Goal: Find specific page/section: Find specific page/section

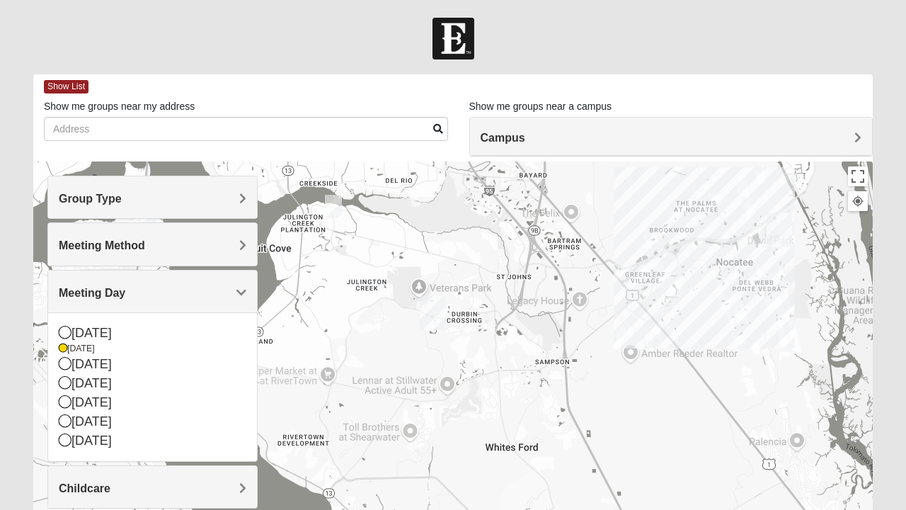
scroll to position [270, 0]
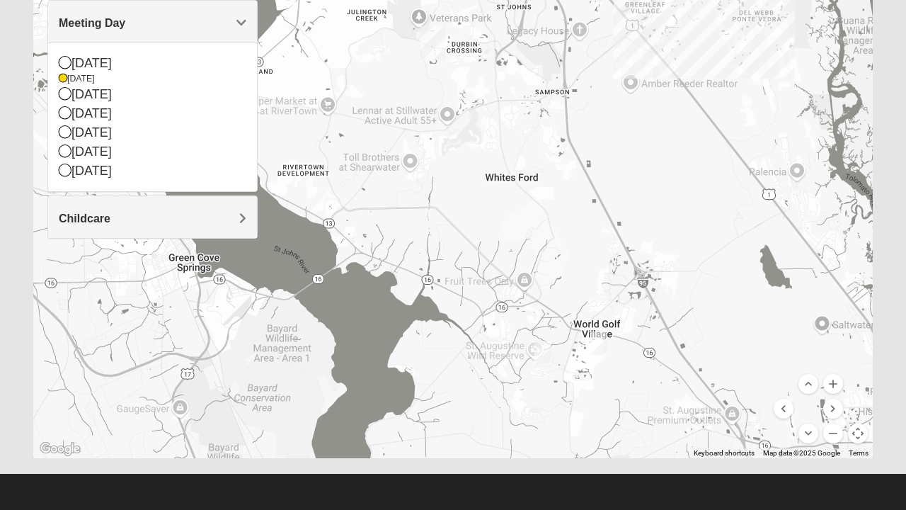
click at [68, 151] on icon at bounding box center [65, 150] width 13 height 13
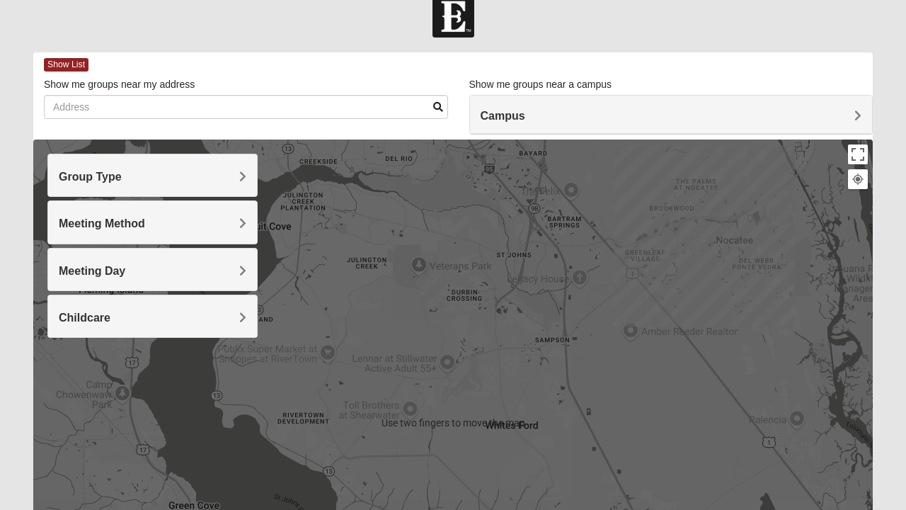
scroll to position [0, 0]
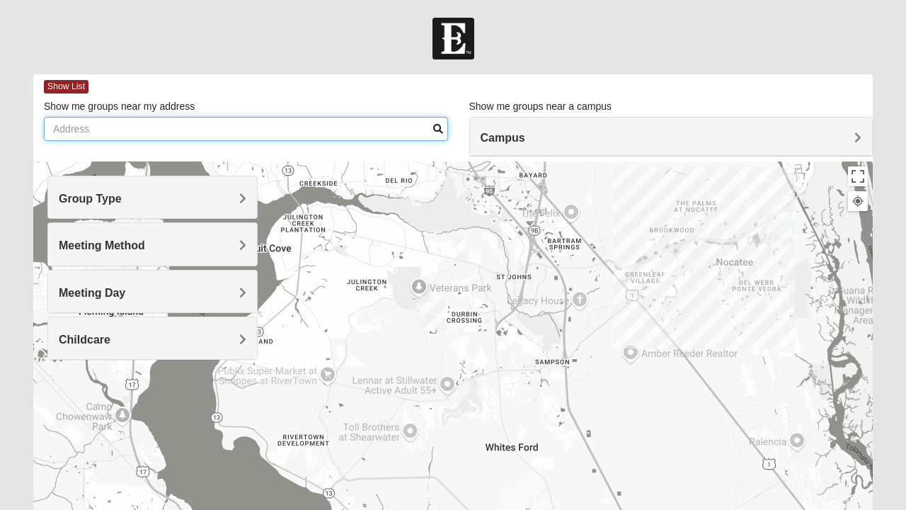
click at [186, 130] on input "Show me groups near my address" at bounding box center [246, 129] width 404 height 24
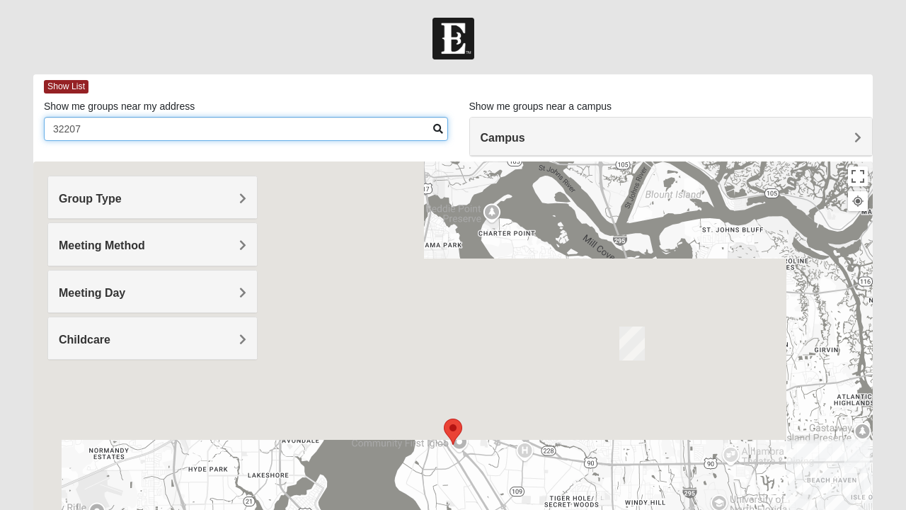
type input "32207"
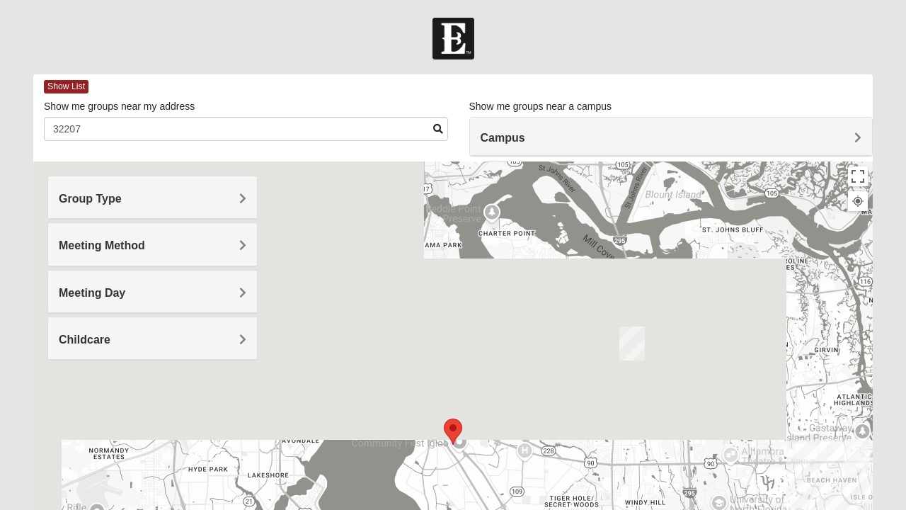
click at [435, 127] on span at bounding box center [438, 129] width 10 height 10
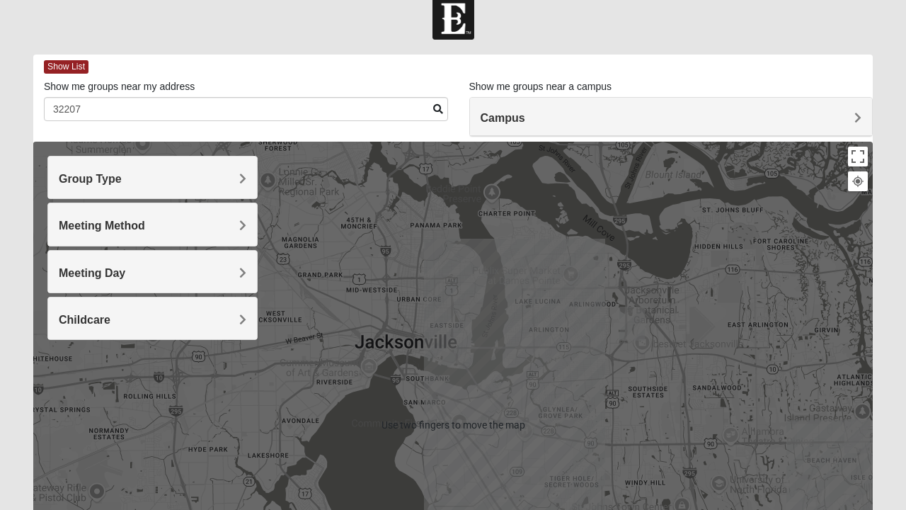
scroll to position [21, 0]
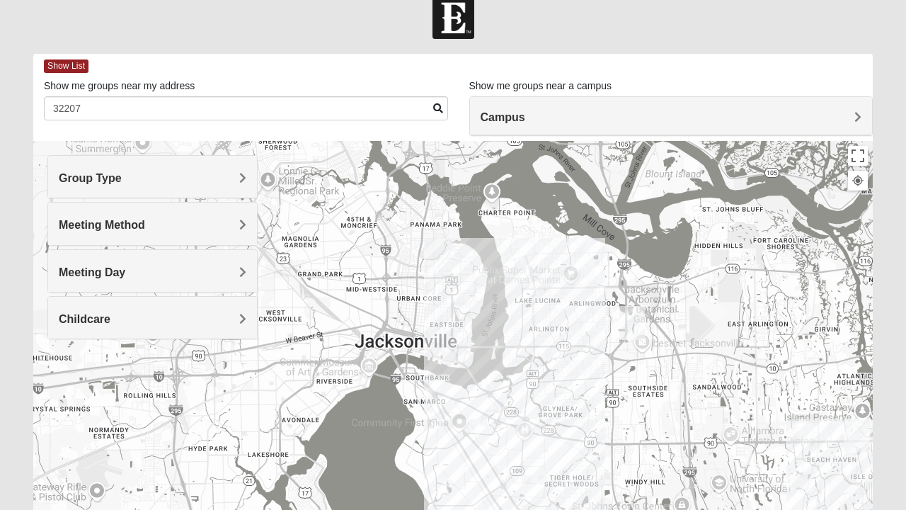
click at [122, 178] on span "Group Type" at bounding box center [90, 178] width 63 height 12
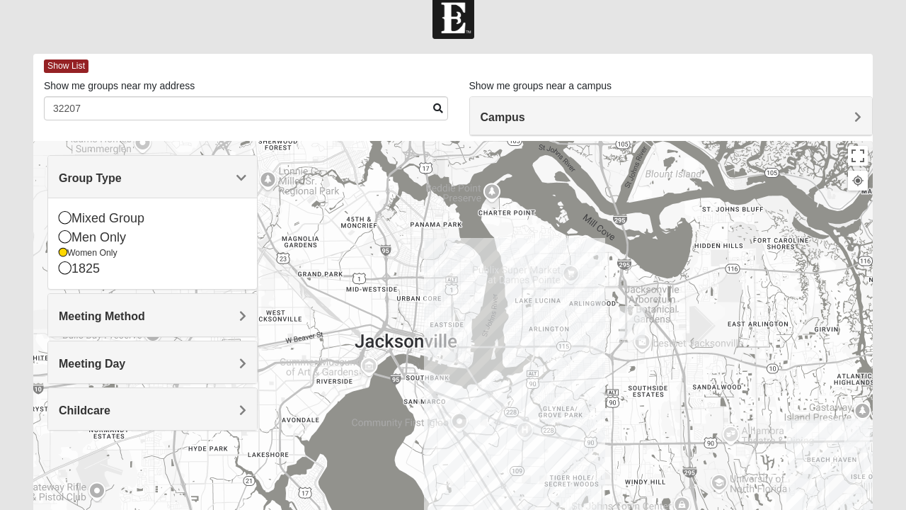
click at [70, 237] on icon at bounding box center [65, 236] width 13 height 13
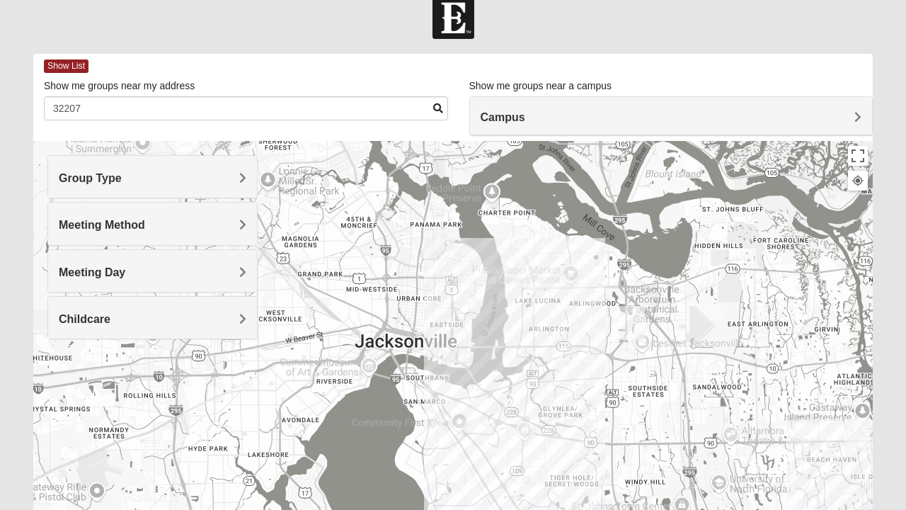
click at [125, 266] on span "Meeting Day" at bounding box center [92, 272] width 67 height 12
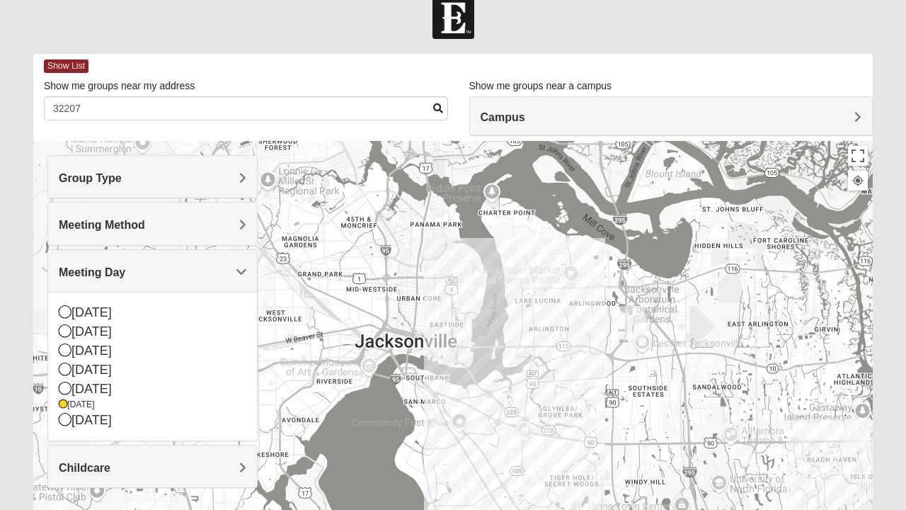
click at [323, 292] on div at bounding box center [452, 424] width 839 height 566
click at [145, 225] on span "Meeting Method" at bounding box center [102, 225] width 86 height 12
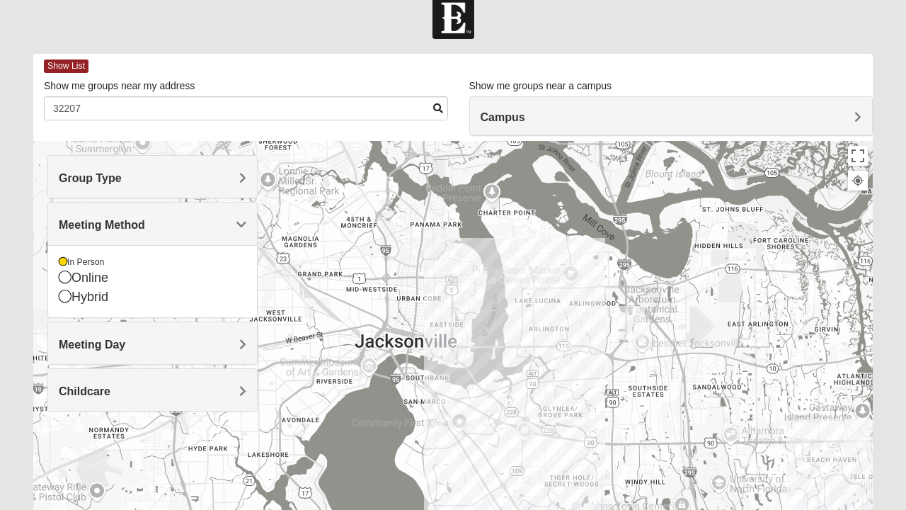
click at [329, 238] on div at bounding box center [452, 424] width 839 height 566
click at [249, 180] on div "Group Type" at bounding box center [152, 177] width 209 height 42
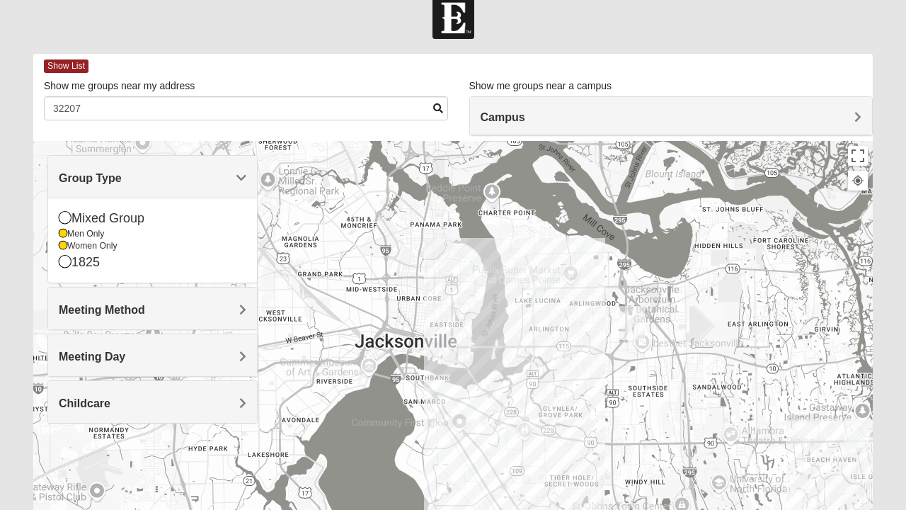
click at [62, 235] on icon at bounding box center [63, 233] width 8 height 8
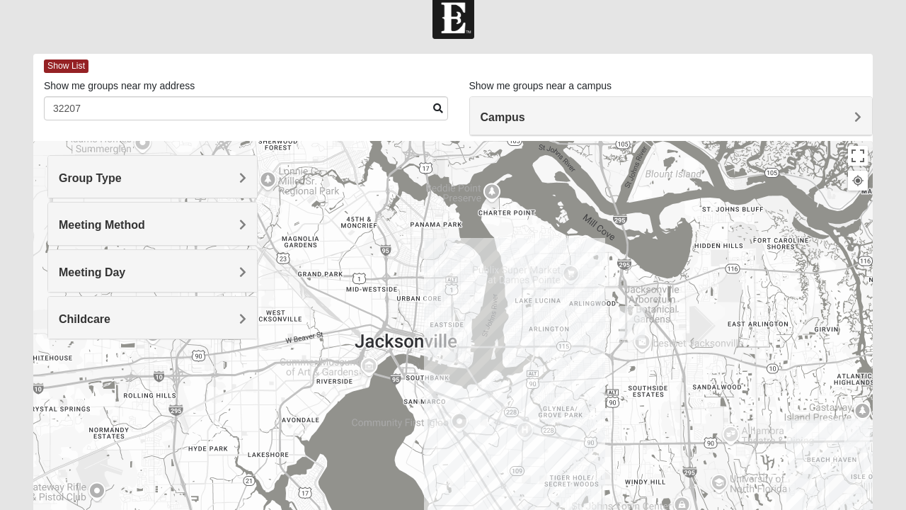
click at [67, 244] on div "Meeting Method" at bounding box center [152, 223] width 209 height 42
click at [145, 225] on span "Meeting Method" at bounding box center [102, 225] width 86 height 12
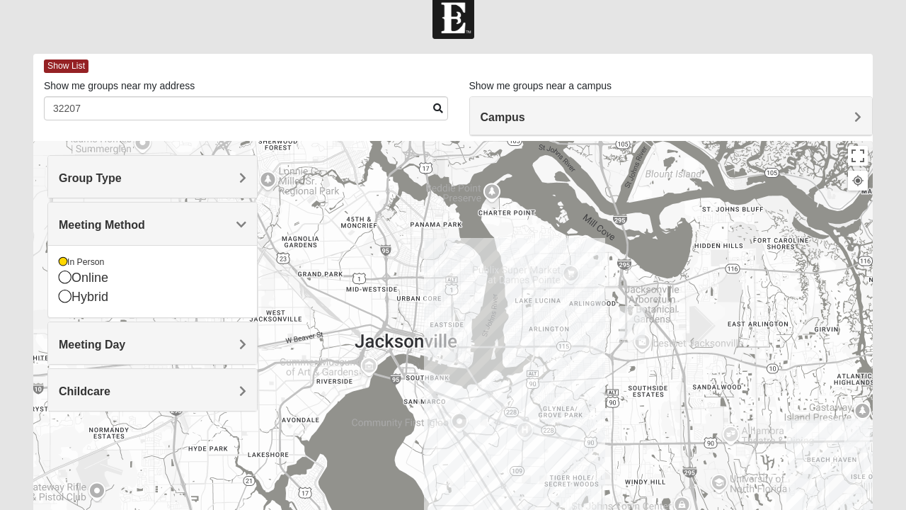
click at [248, 176] on div "Group Type" at bounding box center [152, 177] width 209 height 42
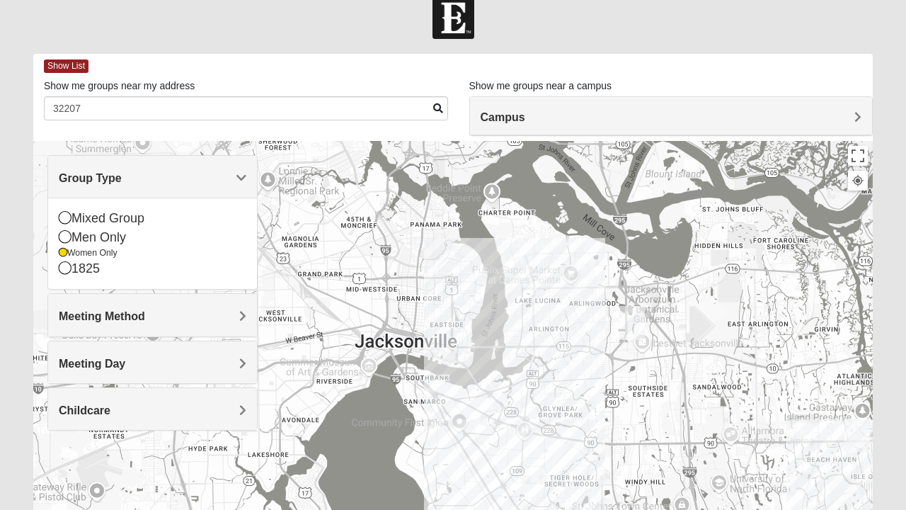
click at [69, 236] on icon at bounding box center [65, 236] width 13 height 13
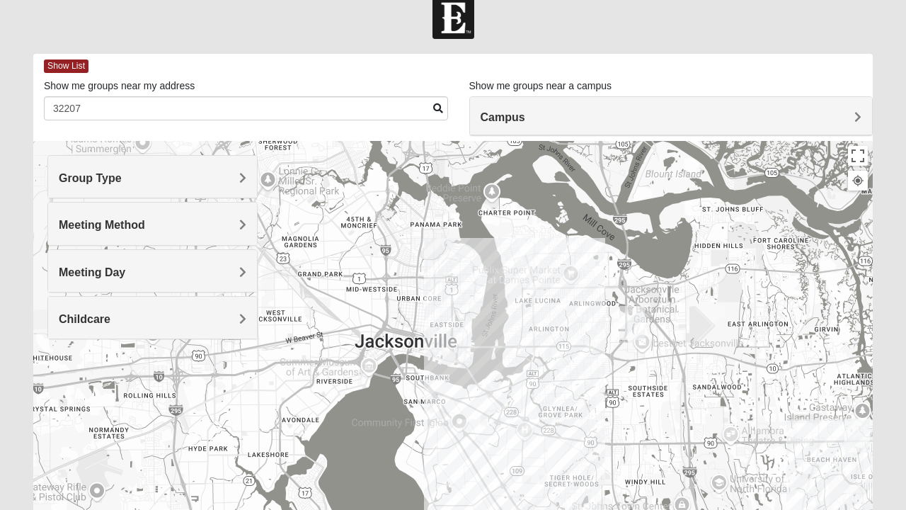
click at [122, 172] on span "Group Type" at bounding box center [90, 178] width 63 height 12
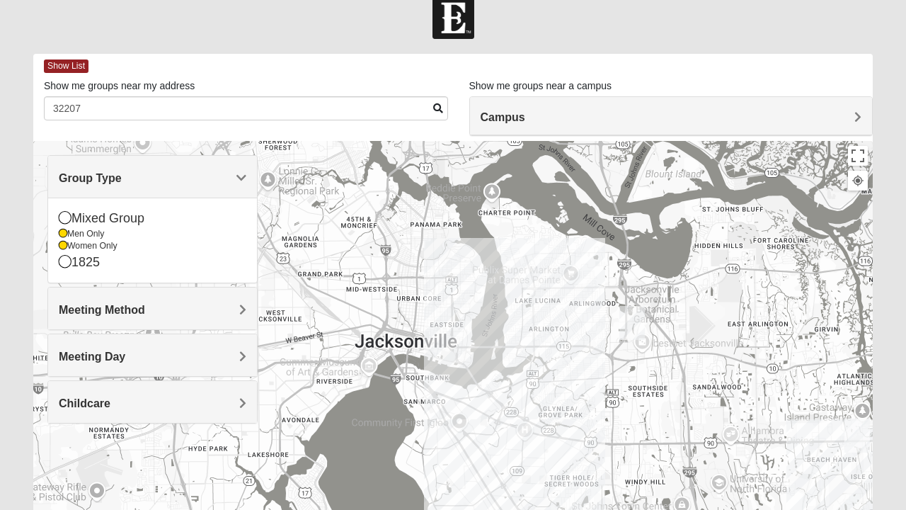
click at [60, 246] on icon at bounding box center [63, 245] width 8 height 8
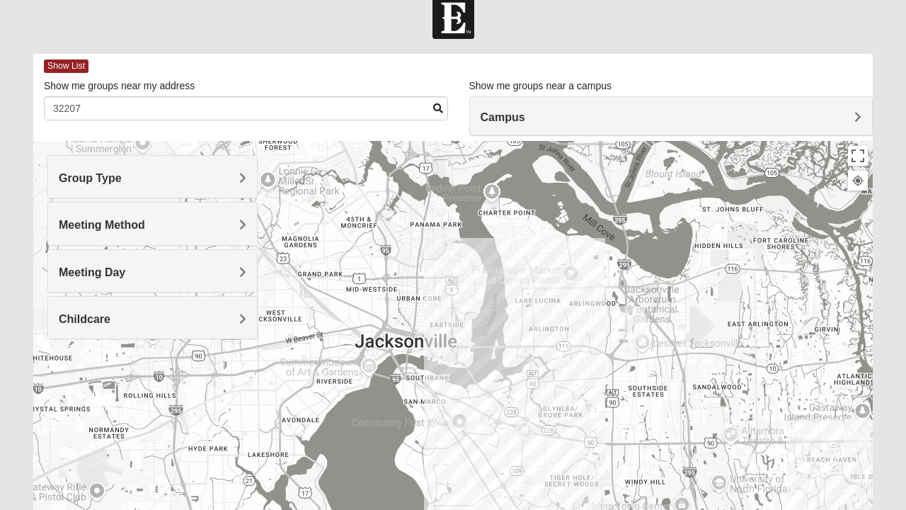
click at [226, 168] on div "Group Type" at bounding box center [152, 177] width 209 height 42
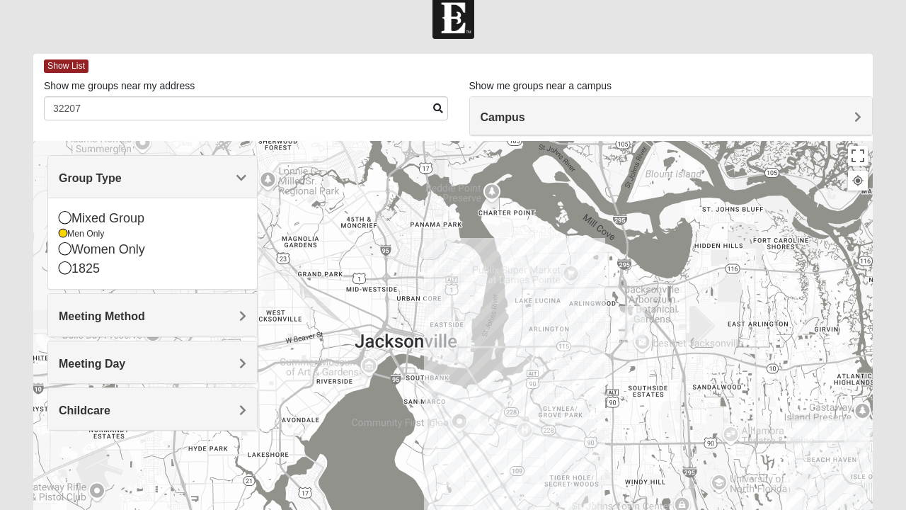
click at [411, 294] on div at bounding box center [452, 424] width 839 height 566
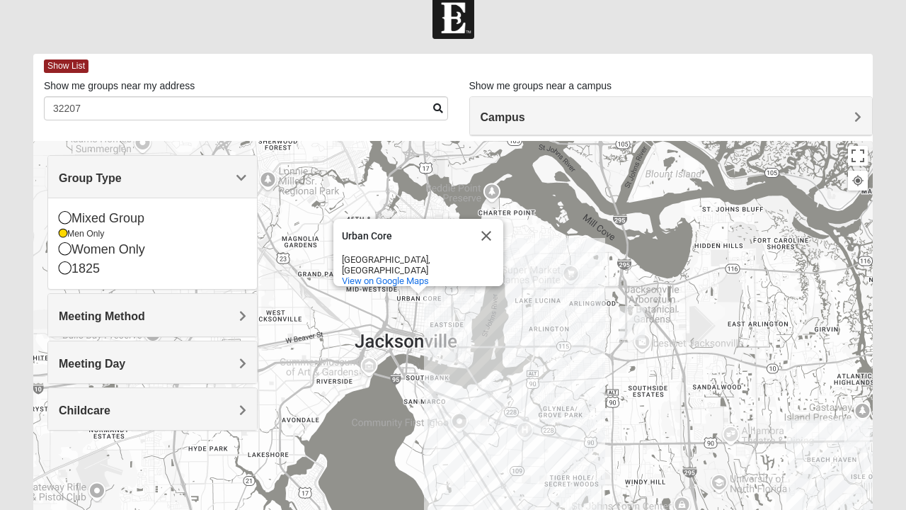
click at [491, 236] on button "Close" at bounding box center [486, 236] width 34 height 34
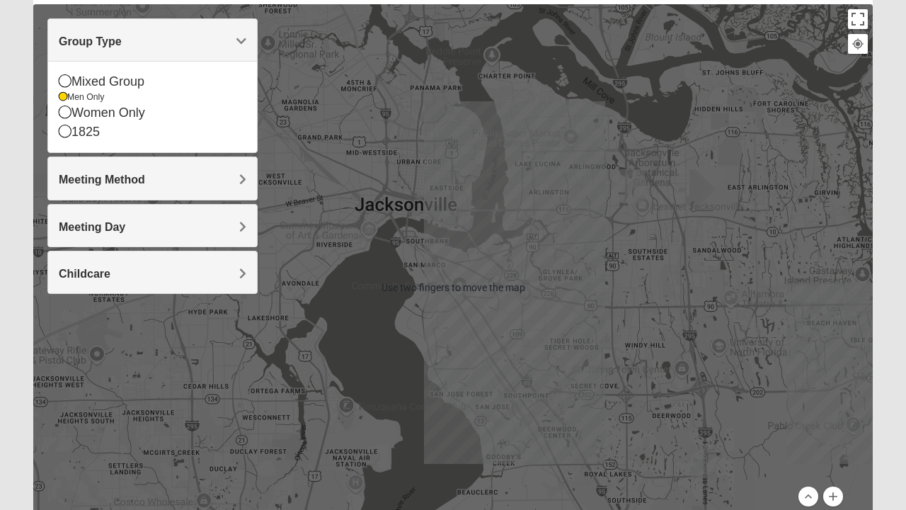
scroll to position [158, 0]
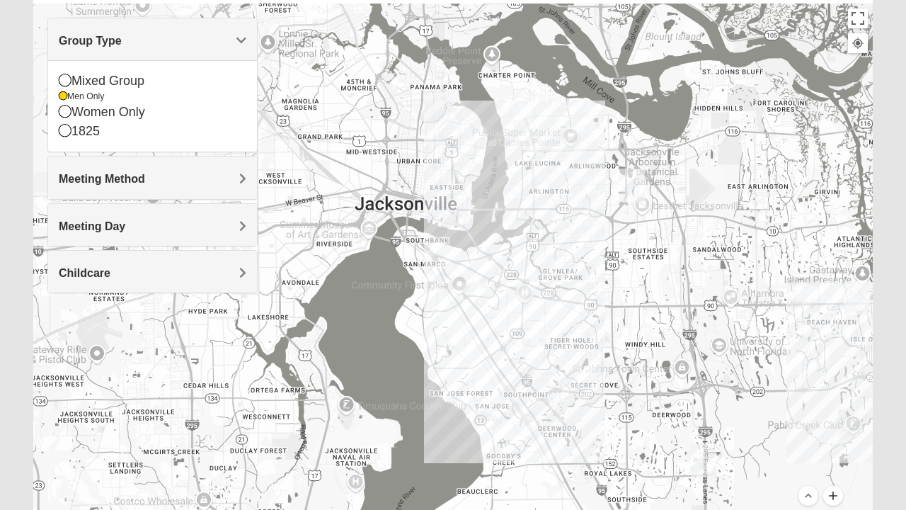
click at [841, 492] on button "Zoom in" at bounding box center [833, 496] width 20 height 20
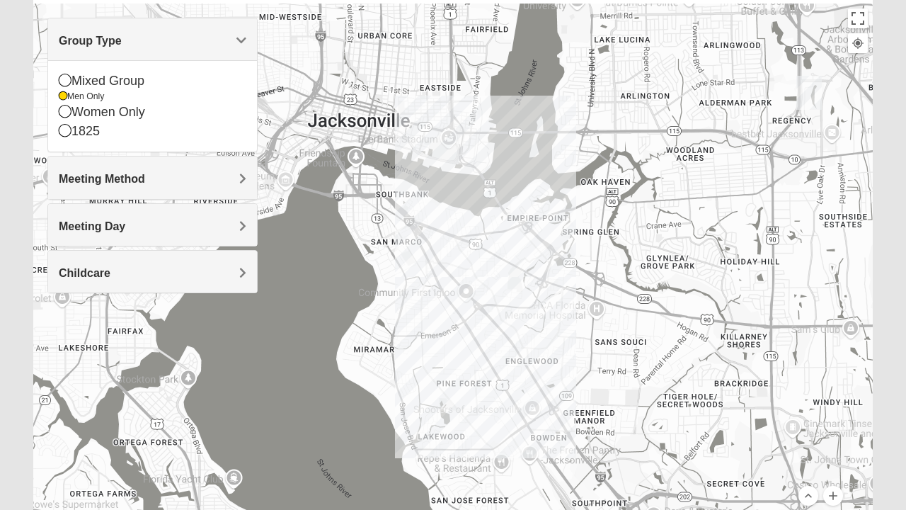
click at [462, 264] on div at bounding box center [452, 287] width 839 height 566
click at [456, 263] on div at bounding box center [452, 287] width 839 height 566
click at [457, 274] on div at bounding box center [452, 287] width 839 height 566
click at [456, 273] on div at bounding box center [452, 287] width 839 height 566
click at [122, 45] on span "Group Type" at bounding box center [90, 41] width 63 height 12
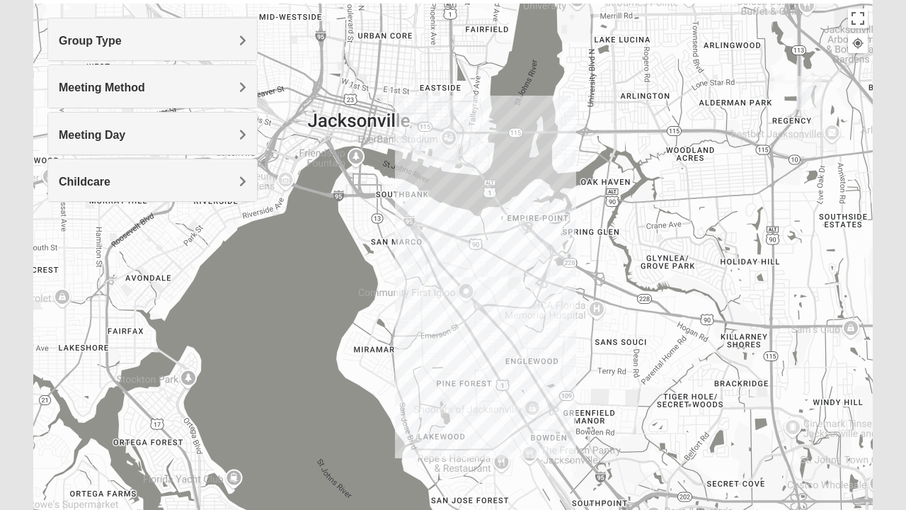
click at [452, 270] on div at bounding box center [452, 287] width 839 height 566
click at [457, 272] on div at bounding box center [452, 287] width 839 height 566
click at [457, 270] on div at bounding box center [452, 287] width 839 height 566
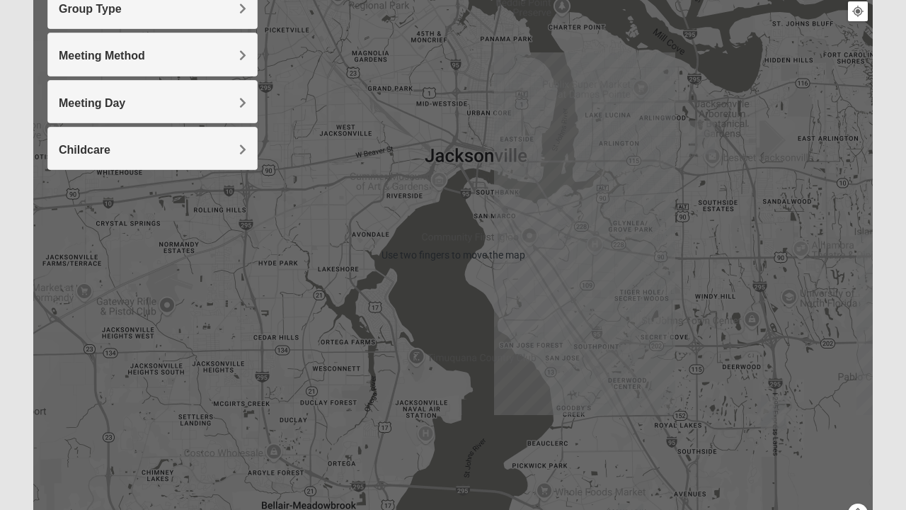
scroll to position [191, 0]
